Goal: Task Accomplishment & Management: Complete application form

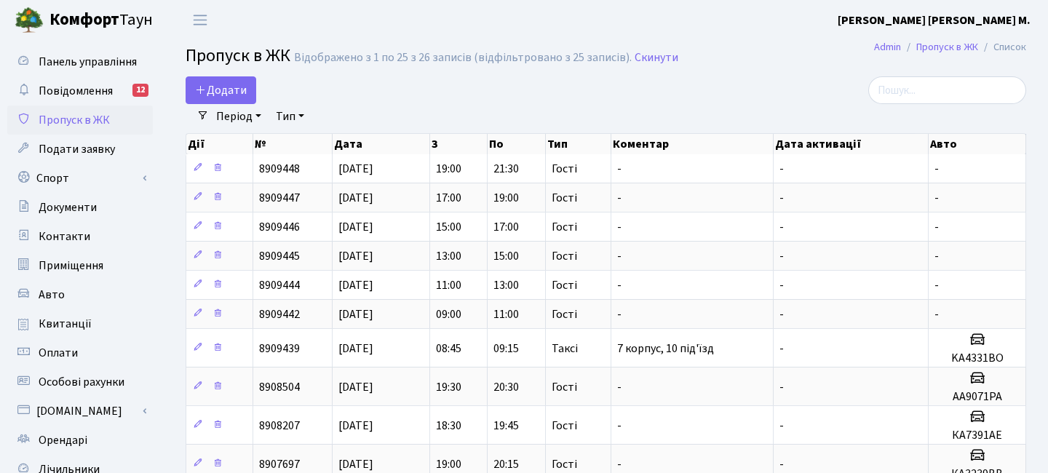
select select "25"
click at [242, 89] on span "Додати" at bounding box center [221, 90] width 52 height 16
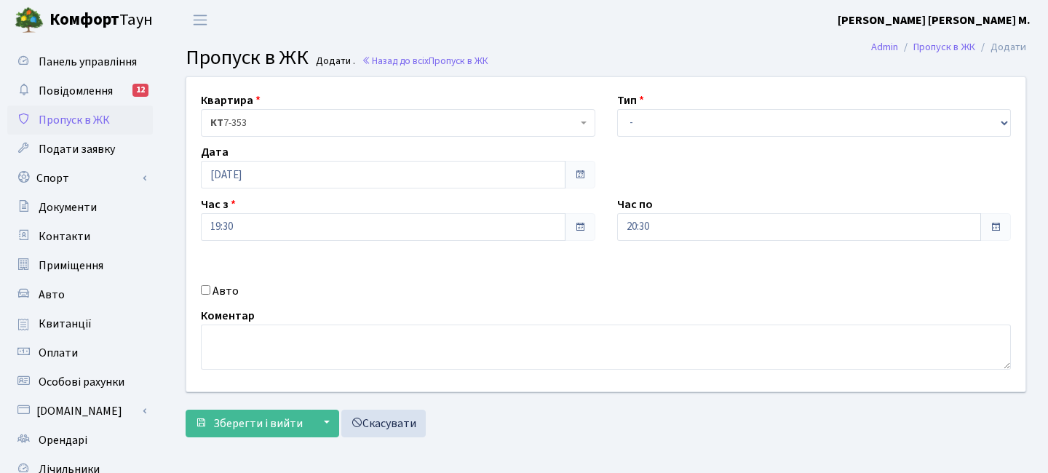
click at [211, 293] on div "Авто" at bounding box center [398, 290] width 416 height 17
click at [202, 288] on input "Авто" at bounding box center [205, 289] width 9 height 9
checkbox input "true"
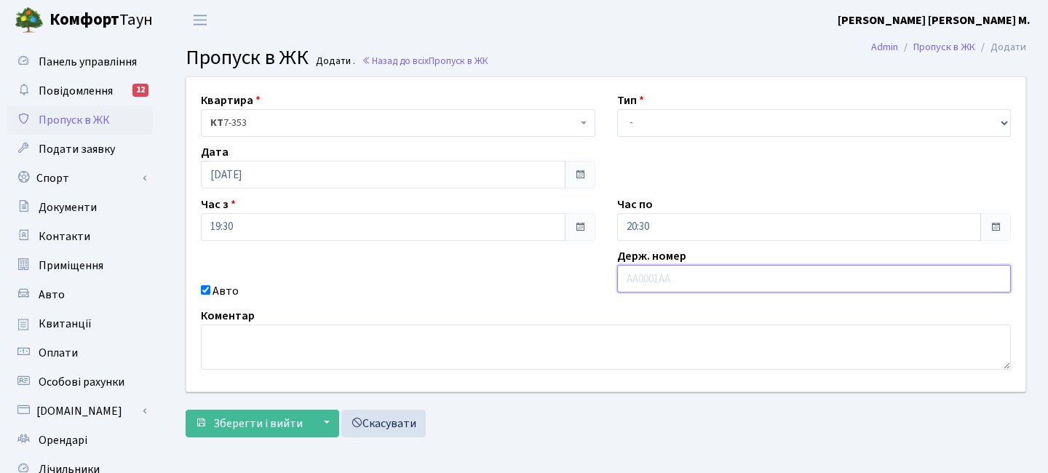
paste input "AI1808KP"
type input "AI1808KP"
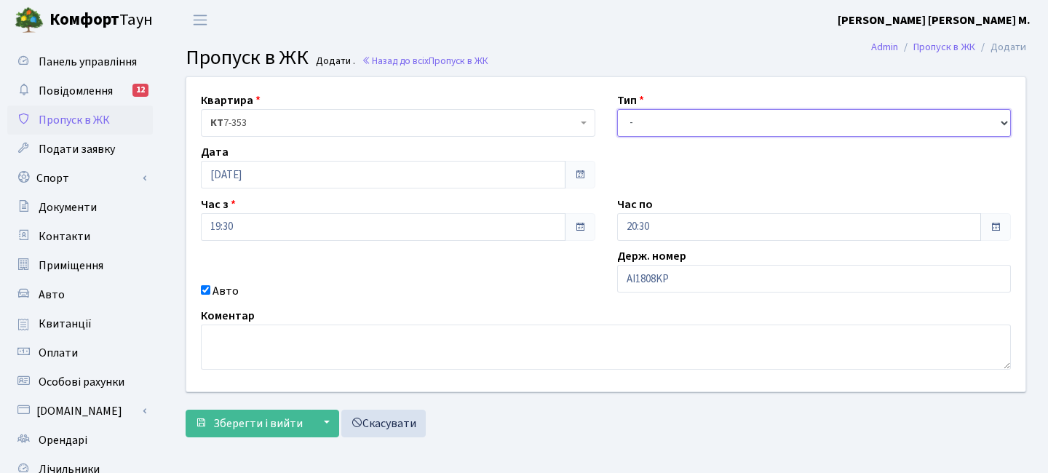
click at [686, 133] on select "- Доставка Таксі Гості Сервіс" at bounding box center [814, 123] width 394 height 28
select select "2"
click at [617, 109] on select "- Доставка Таксі Гості Сервіс" at bounding box center [814, 123] width 394 height 28
click at [666, 225] on input "20:30" at bounding box center [799, 227] width 365 height 28
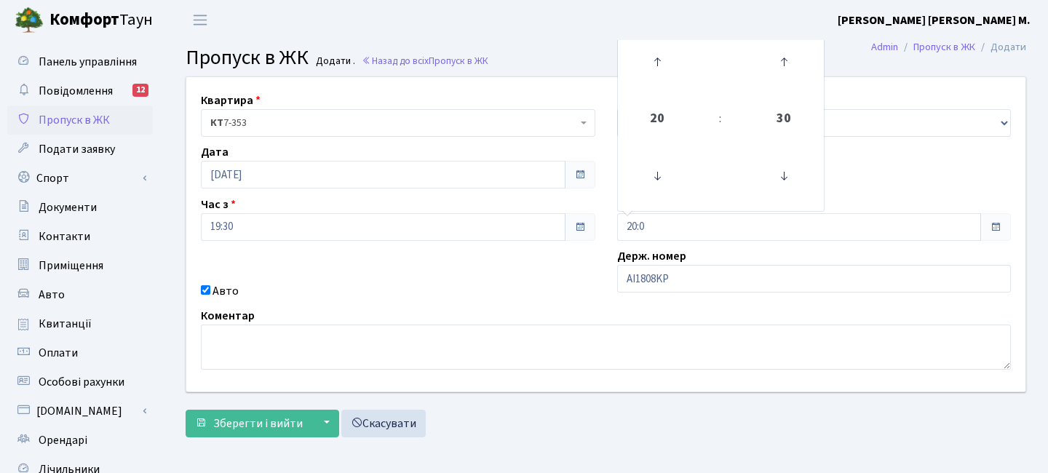
type input "20:00"
click at [549, 275] on div "Квартира <b>КТ</b>&nbsp;&nbsp;&nbsp;&nbsp;7-353 <b>КТ</b>&nbsp;&nbsp;&nbsp;&nbs…" at bounding box center [605, 234] width 861 height 314
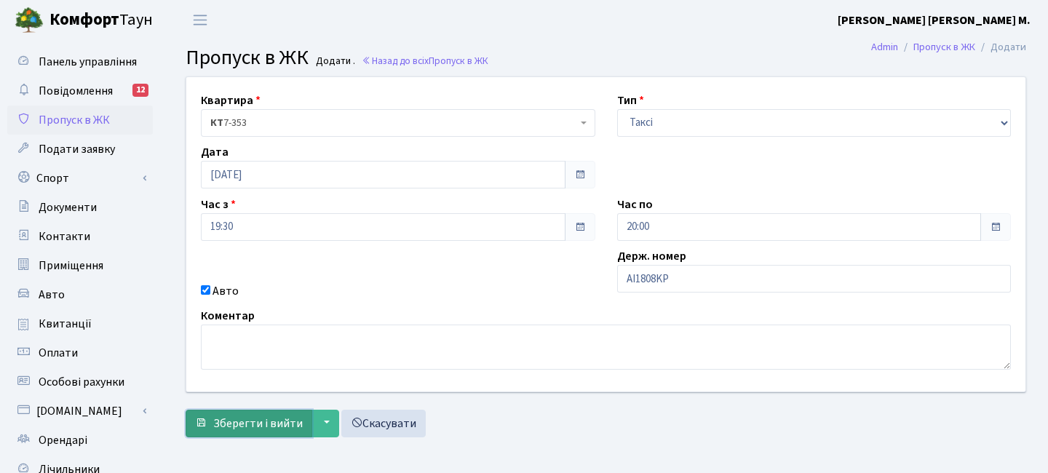
click at [228, 432] on button "Зберегти і вийти" at bounding box center [249, 424] width 127 height 28
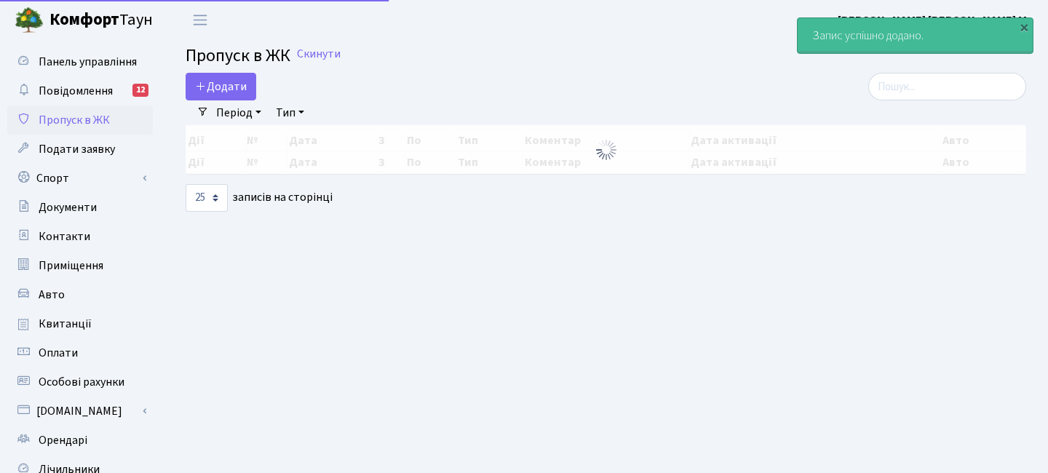
select select "25"
